Goal: Find contact information: Find contact information

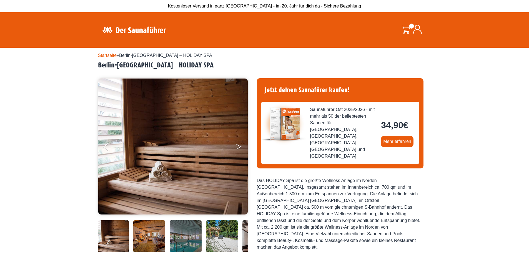
drag, startPoint x: 0, startPoint y: 0, endPoint x: 242, endPoint y: 149, distance: 283.7
click at [242, 149] on button "Next" at bounding box center [243, 148] width 14 height 14
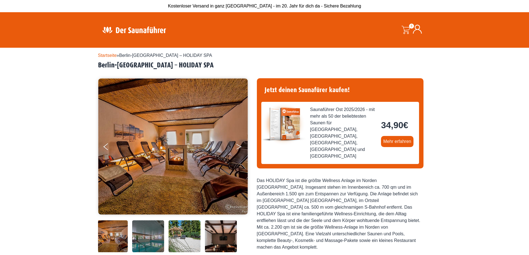
click at [242, 149] on button "Next" at bounding box center [243, 148] width 14 height 14
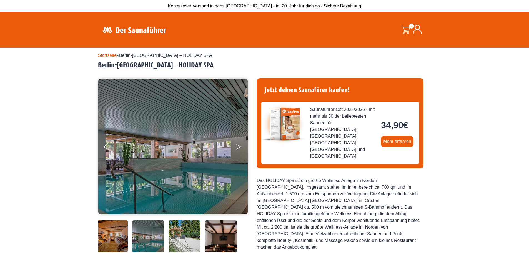
click at [242, 149] on button "Next" at bounding box center [243, 148] width 14 height 14
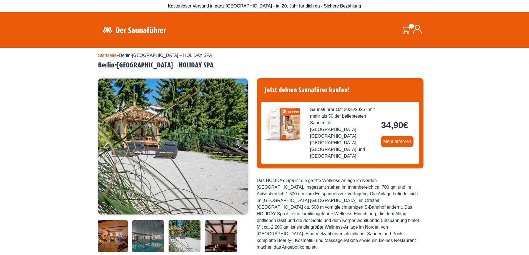
click at [242, 149] on button "Next" at bounding box center [243, 148] width 14 height 14
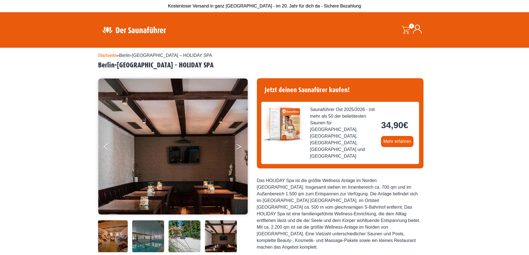
click at [242, 149] on button "Next" at bounding box center [243, 148] width 14 height 14
click at [238, 146] on button "Next" at bounding box center [243, 148] width 14 height 14
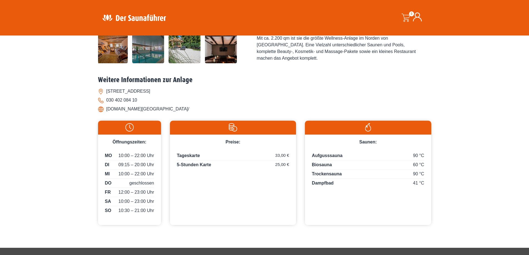
scroll to position [111, 0]
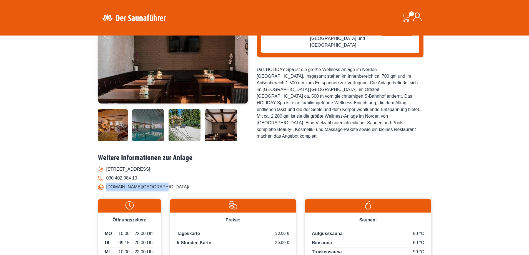
drag, startPoint x: 107, startPoint y: 187, endPoint x: 152, endPoint y: 185, distance: 45.0
click at [152, 185] on li "[DOMAIN_NAME][GEOGRAPHIC_DATA]/" at bounding box center [264, 187] width 333 height 9
copy li "[DOMAIN_NAME][GEOGRAPHIC_DATA]"
